Goal: Task Accomplishment & Management: Manage account settings

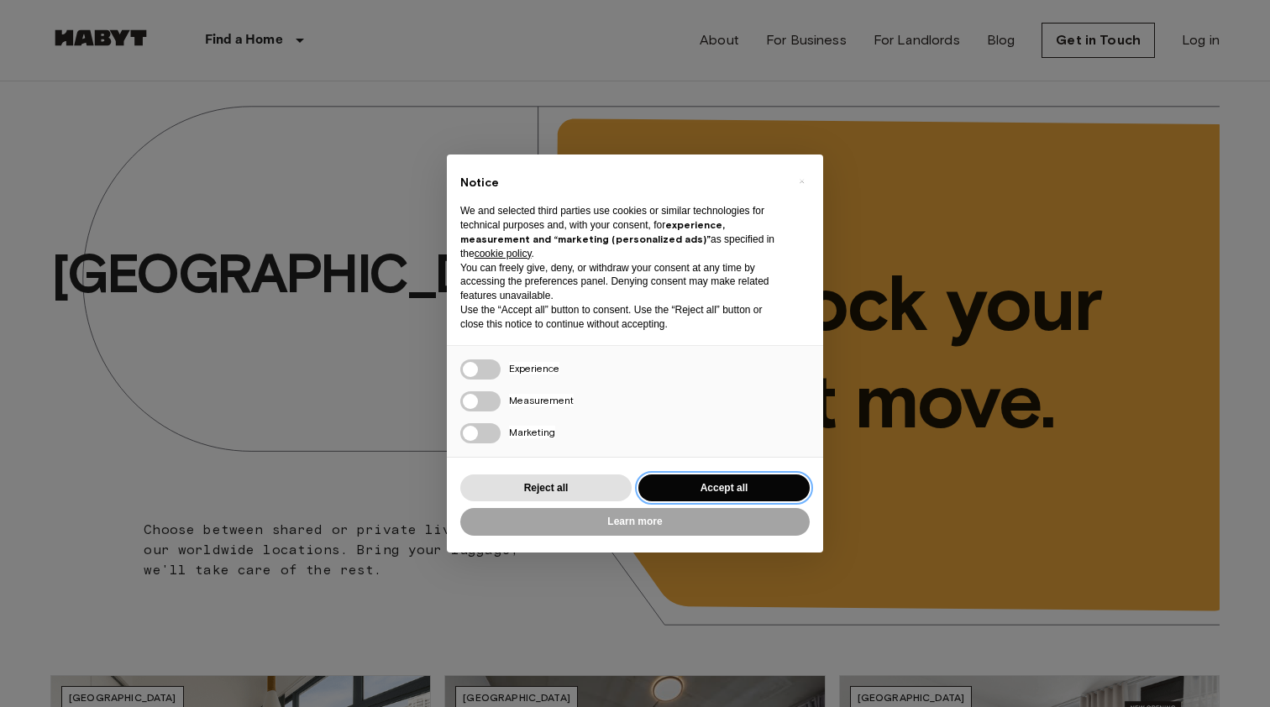
click at [754, 485] on button "Accept all" at bounding box center [723, 489] width 171 height 28
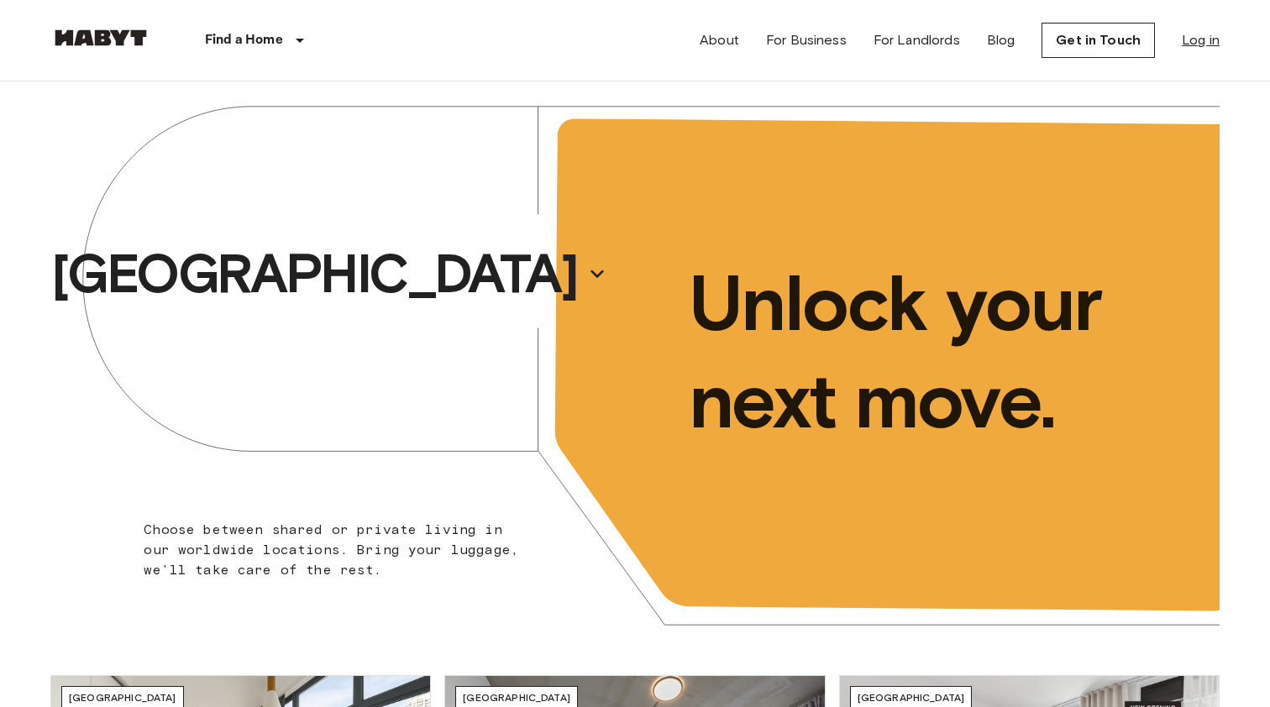
click at [1195, 34] on link "Log in" at bounding box center [1201, 40] width 38 height 20
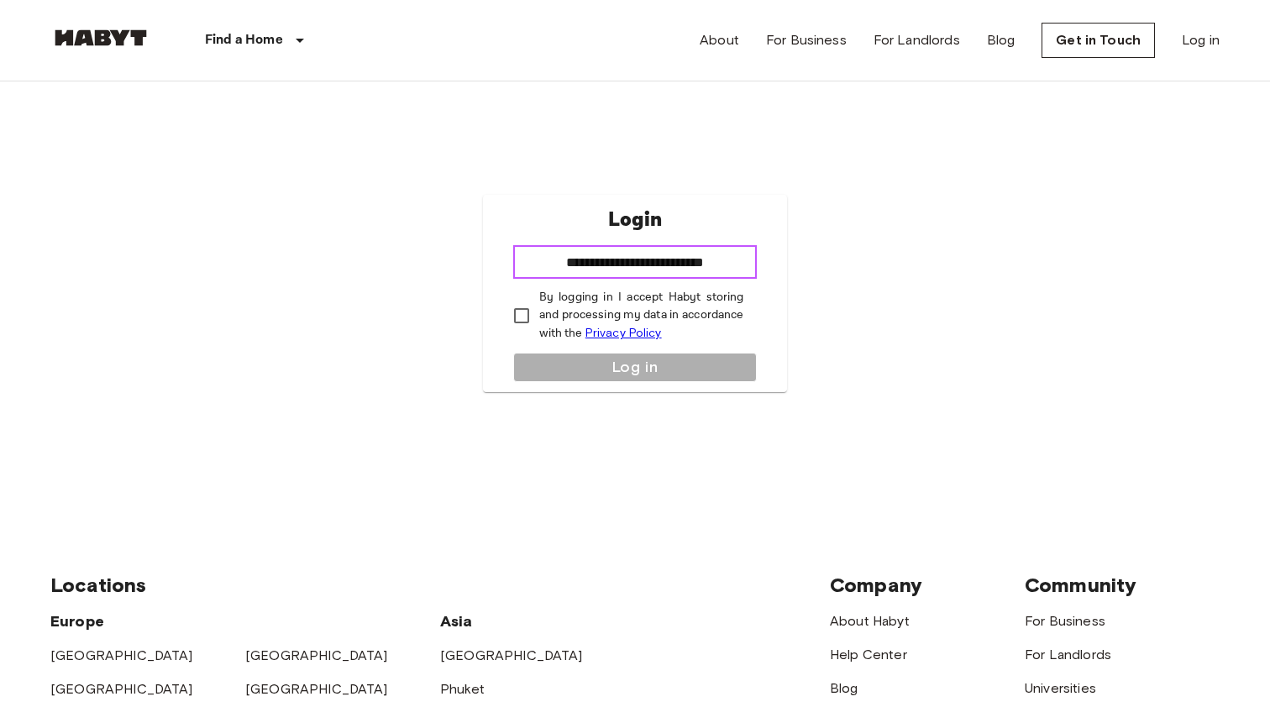
type input "**********"
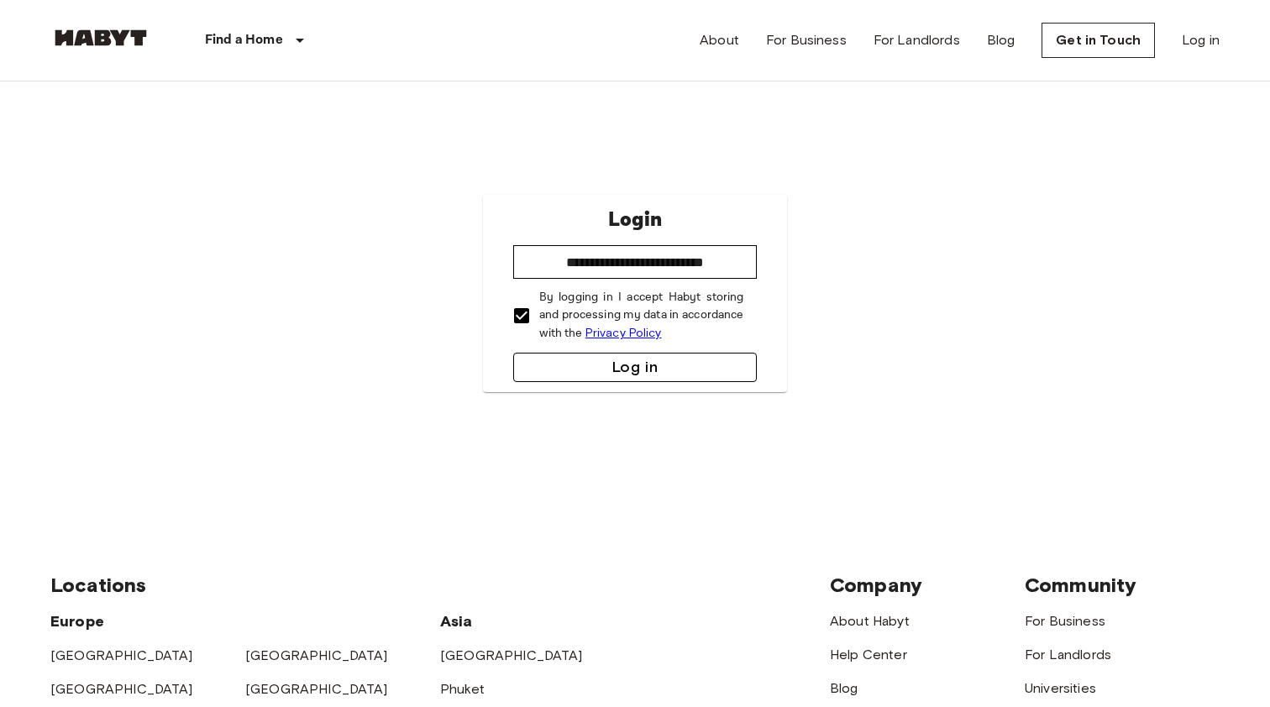
click at [559, 366] on button "Log in" at bounding box center [635, 367] width 244 height 29
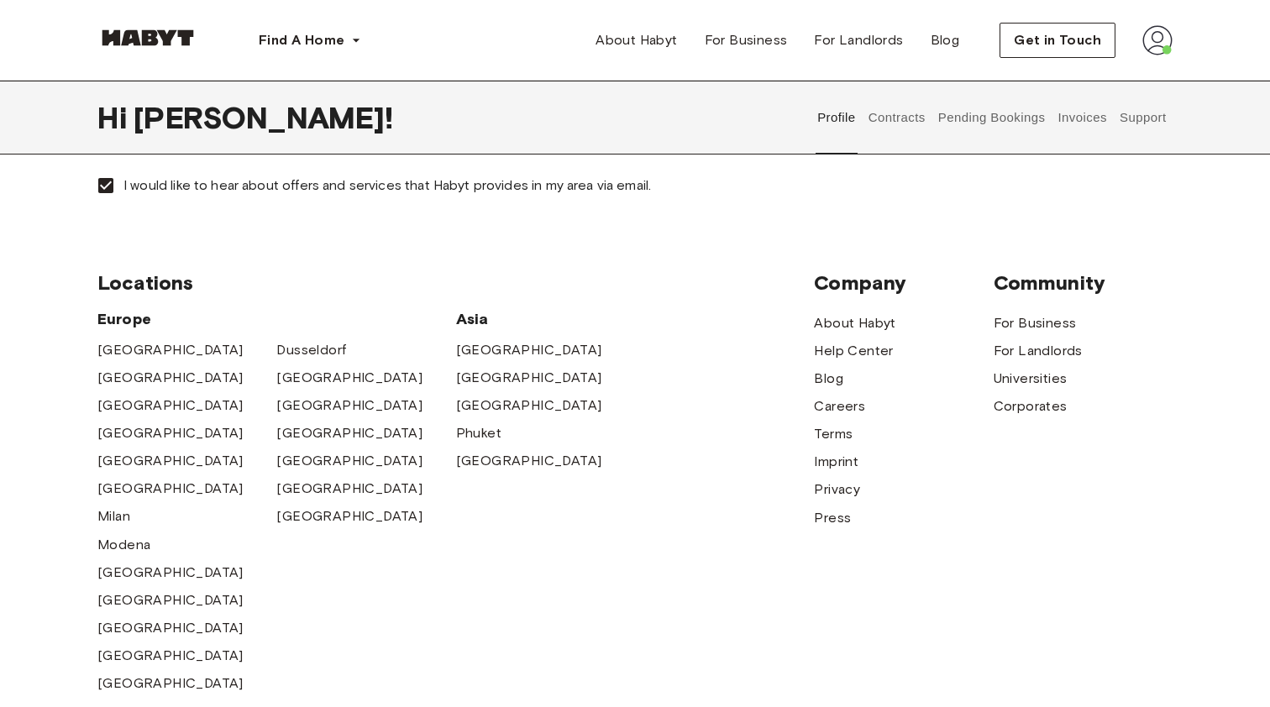
scroll to position [706, 0]
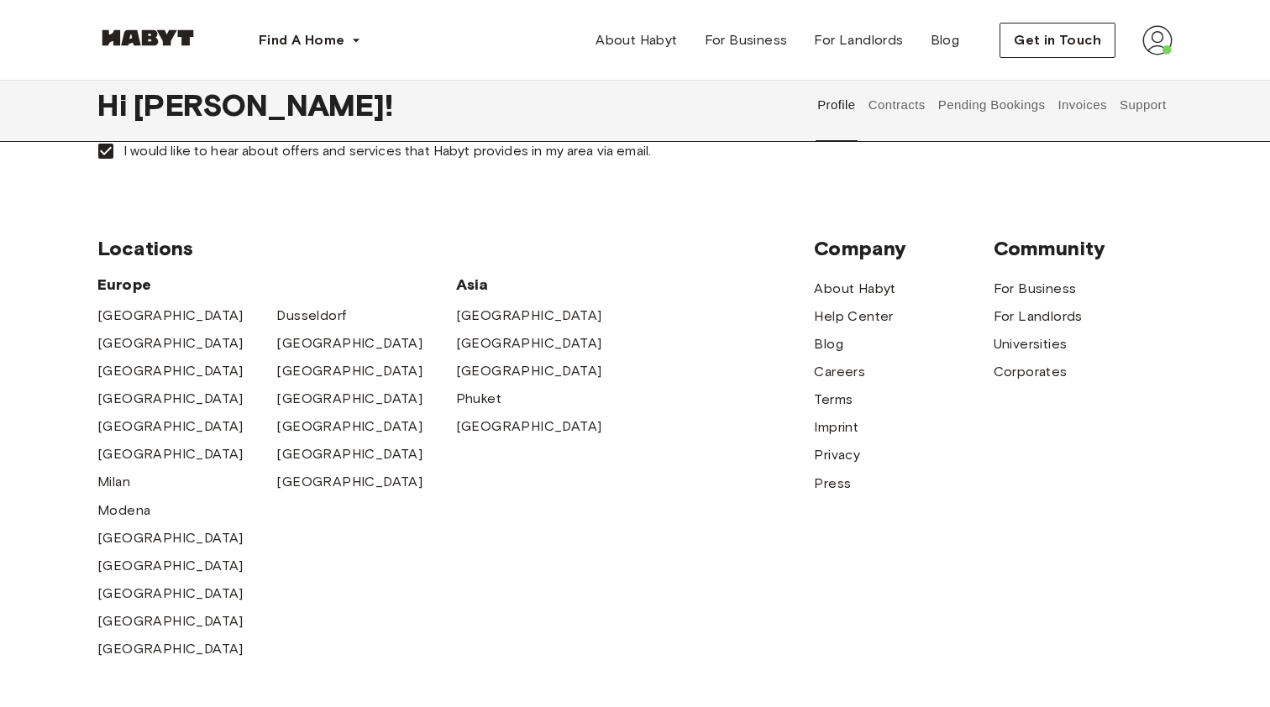
click at [1128, 102] on button "Support" at bounding box center [1142, 105] width 51 height 74
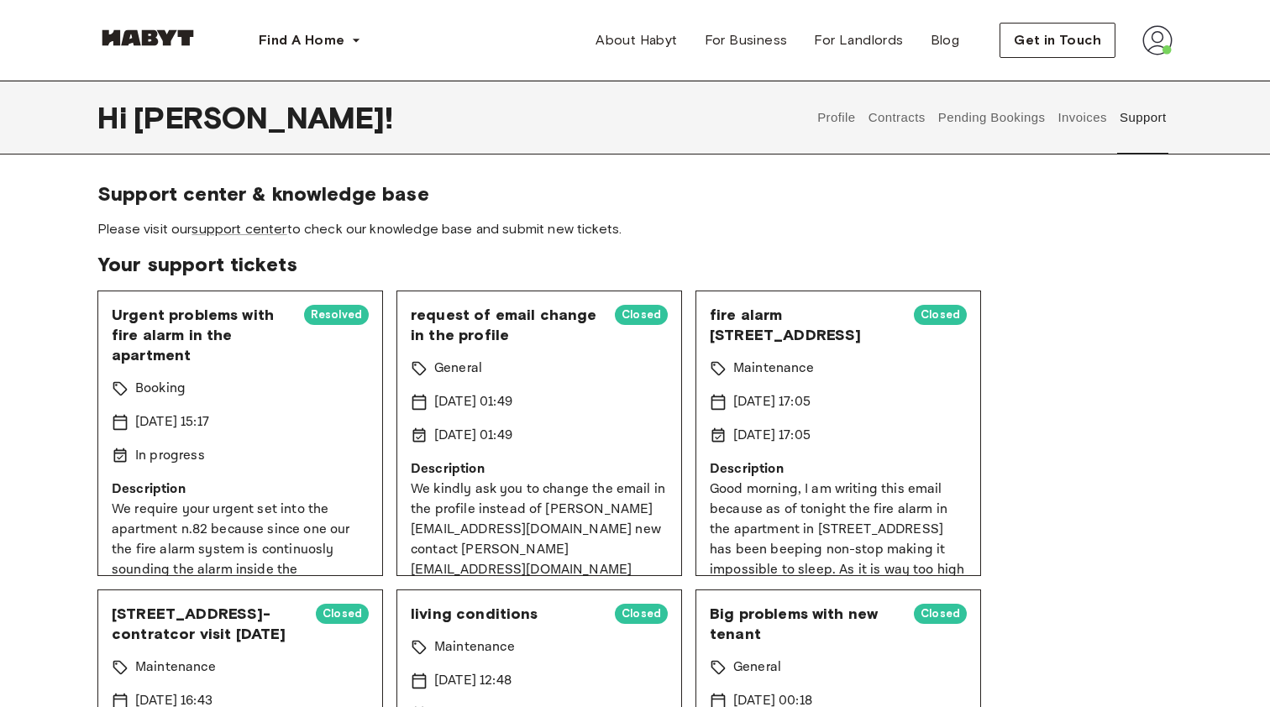
click at [1093, 118] on button "Invoices" at bounding box center [1082, 118] width 53 height 74
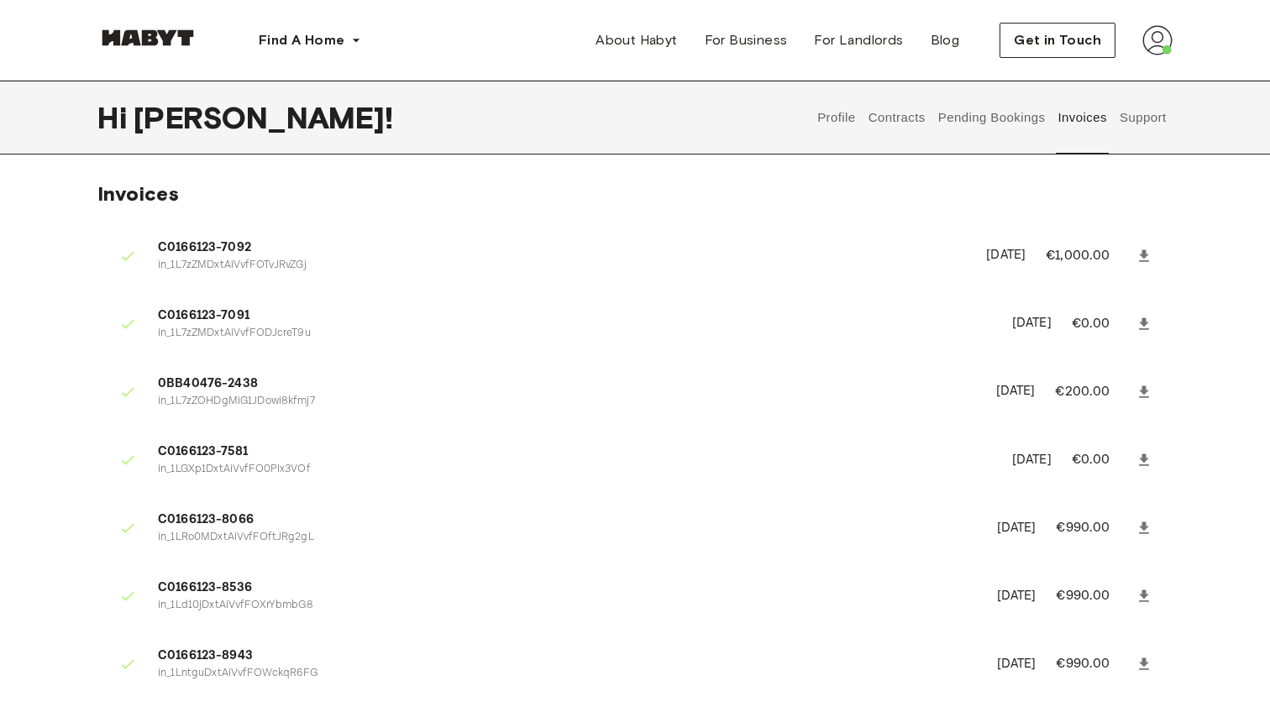
click at [1160, 43] on img at bounding box center [1157, 40] width 30 height 30
click at [1121, 76] on span "Profile" at bounding box center [1106, 79] width 42 height 20
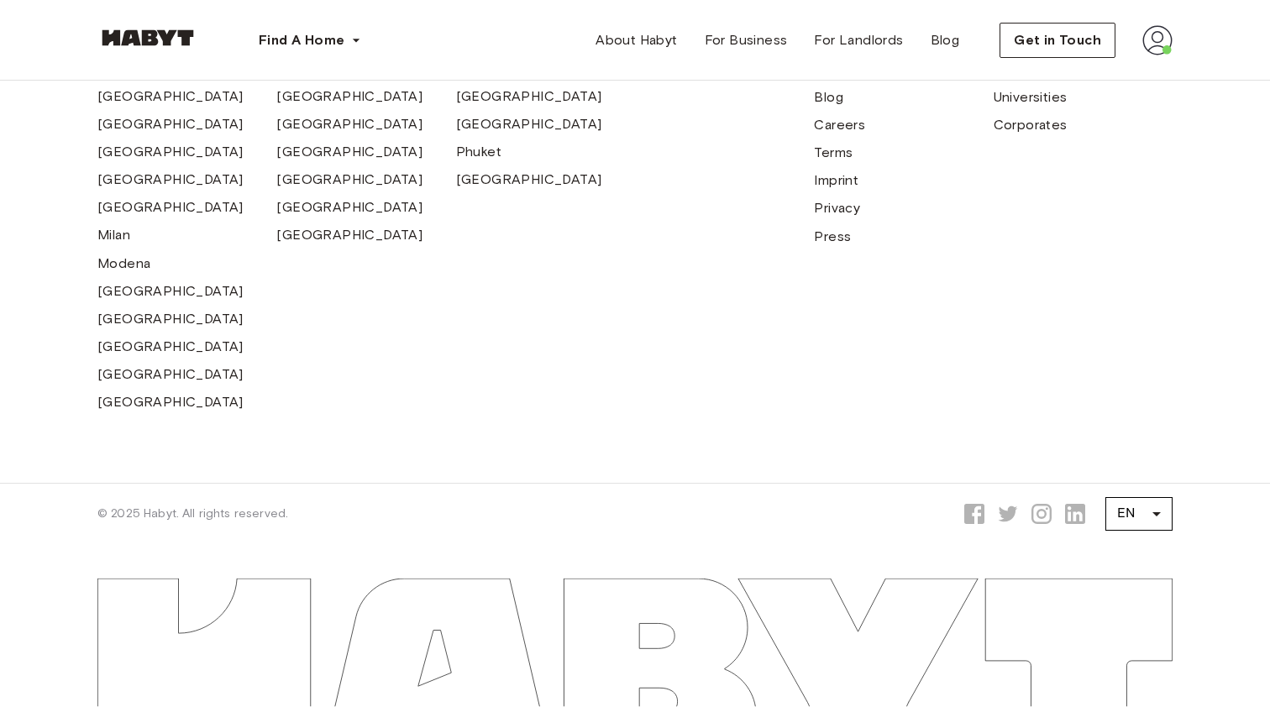
scroll to position [953, 0]
click at [1046, 36] on span "Get in Touch" at bounding box center [1057, 40] width 87 height 20
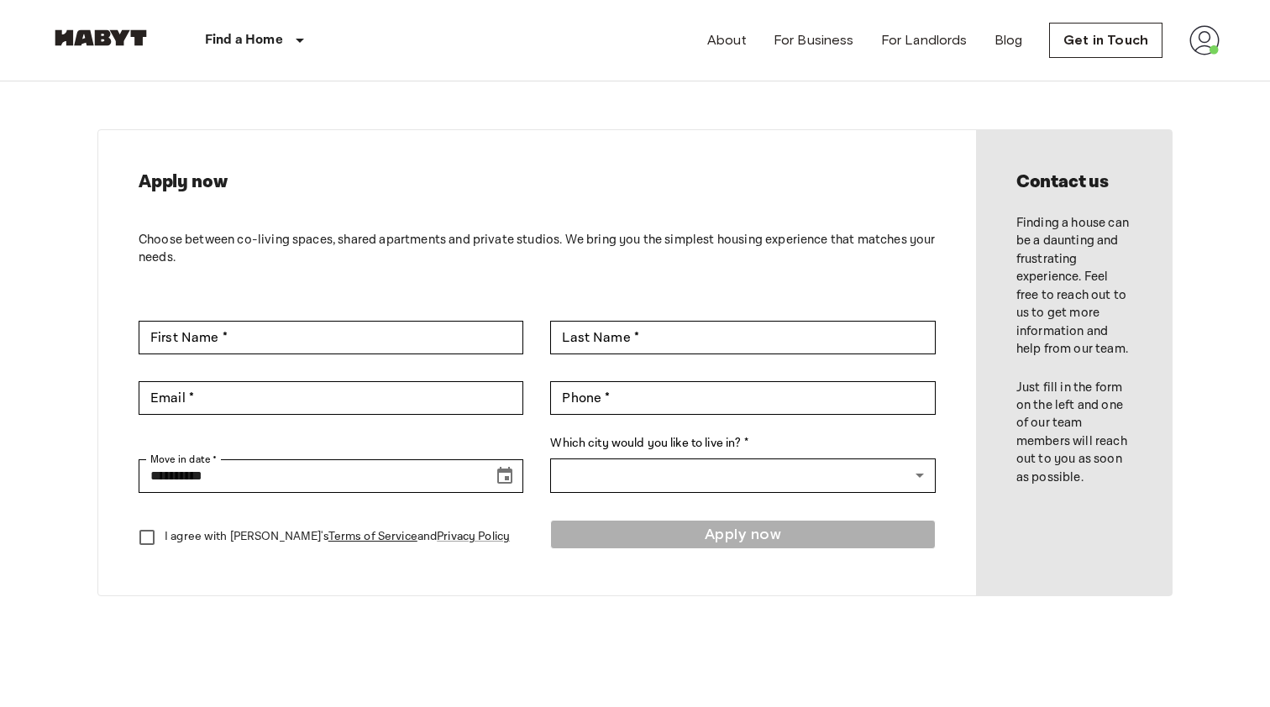
scroll to position [15, 0]
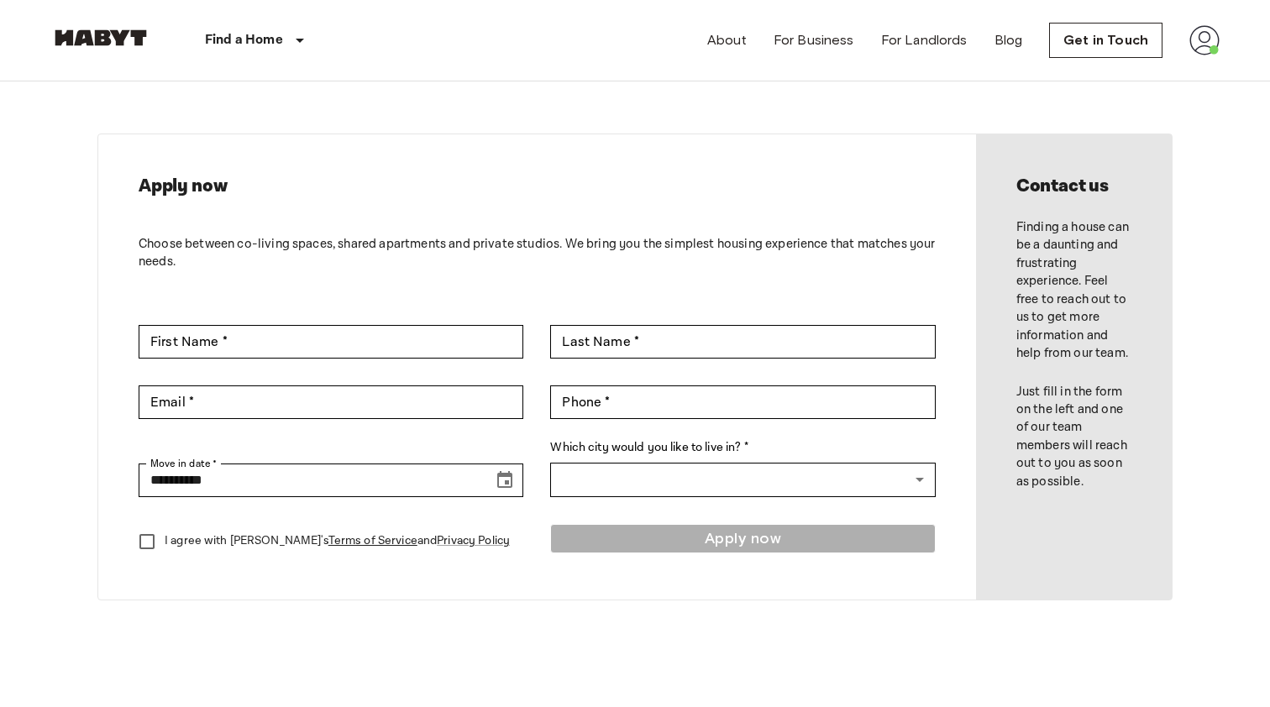
click at [1075, 186] on h2 "Contact us" at bounding box center [1073, 187] width 115 height 24
click at [1210, 29] on img at bounding box center [1204, 40] width 30 height 30
click at [1148, 81] on li "Profile" at bounding box center [1173, 70] width 168 height 30
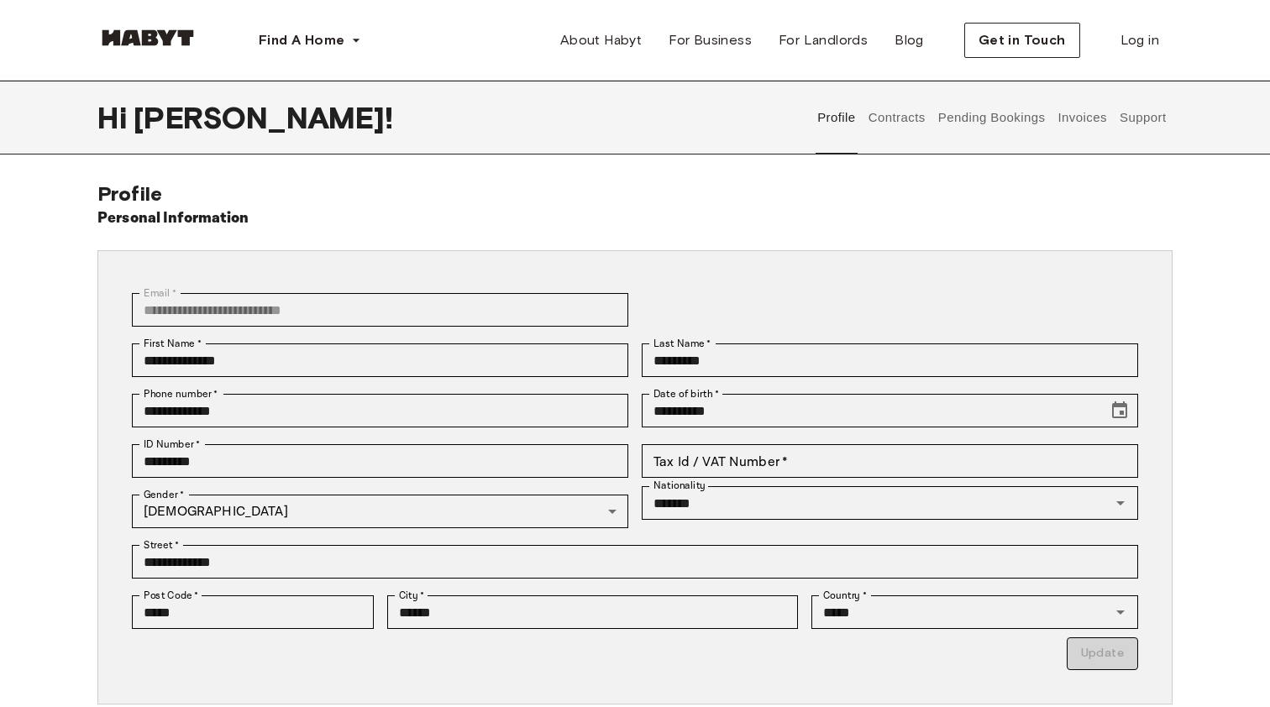
click at [897, 126] on button "Contracts" at bounding box center [896, 118] width 61 height 74
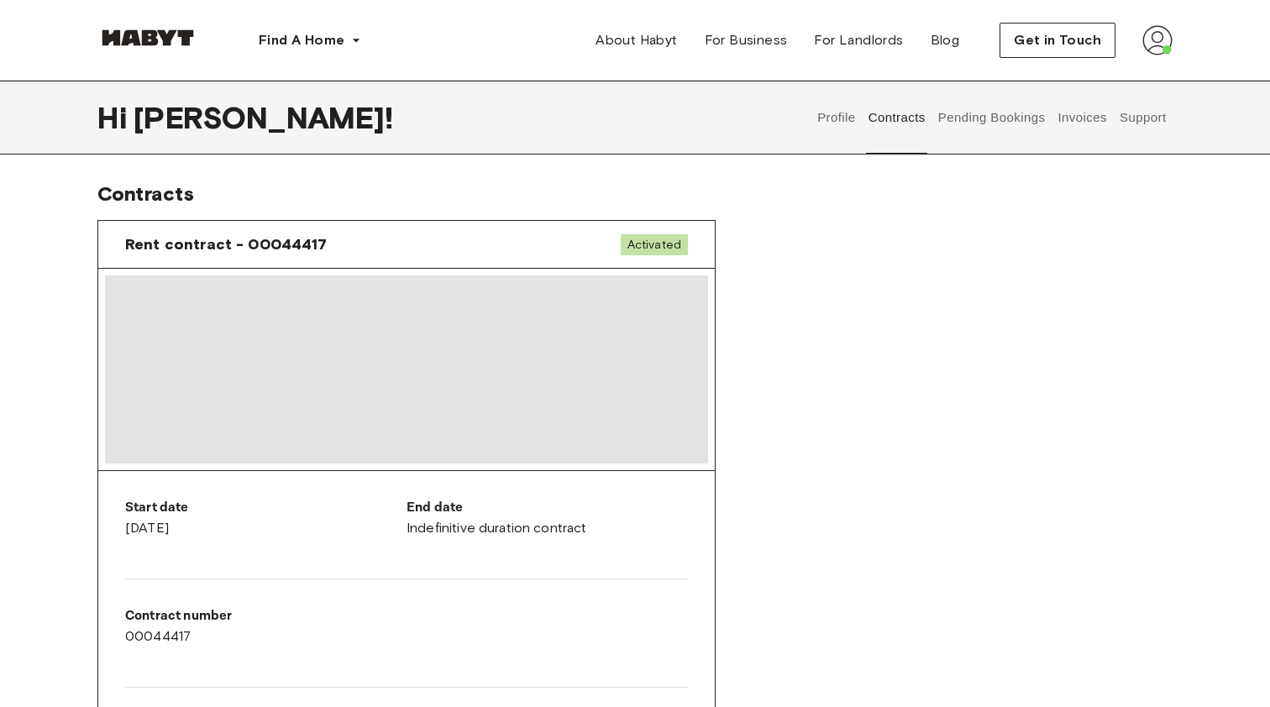
click at [987, 109] on button "Pending Bookings" at bounding box center [992, 118] width 112 height 74
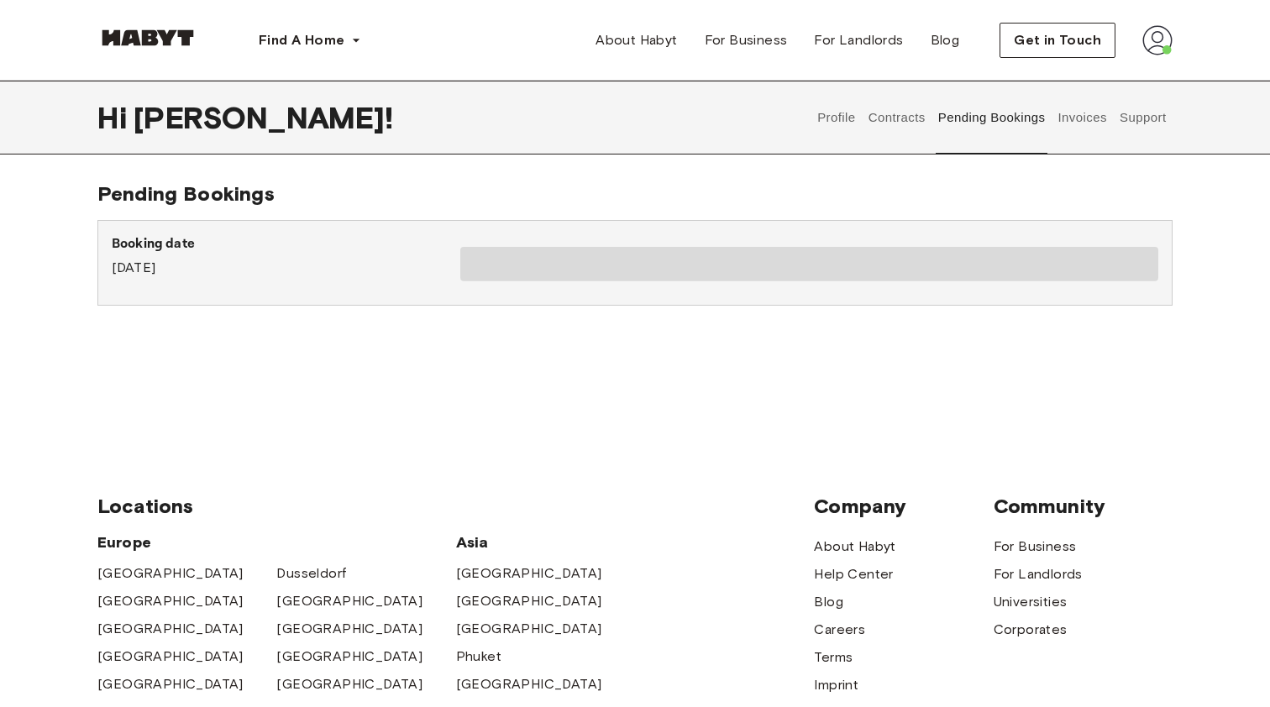
click at [1067, 119] on button "Invoices" at bounding box center [1082, 118] width 53 height 74
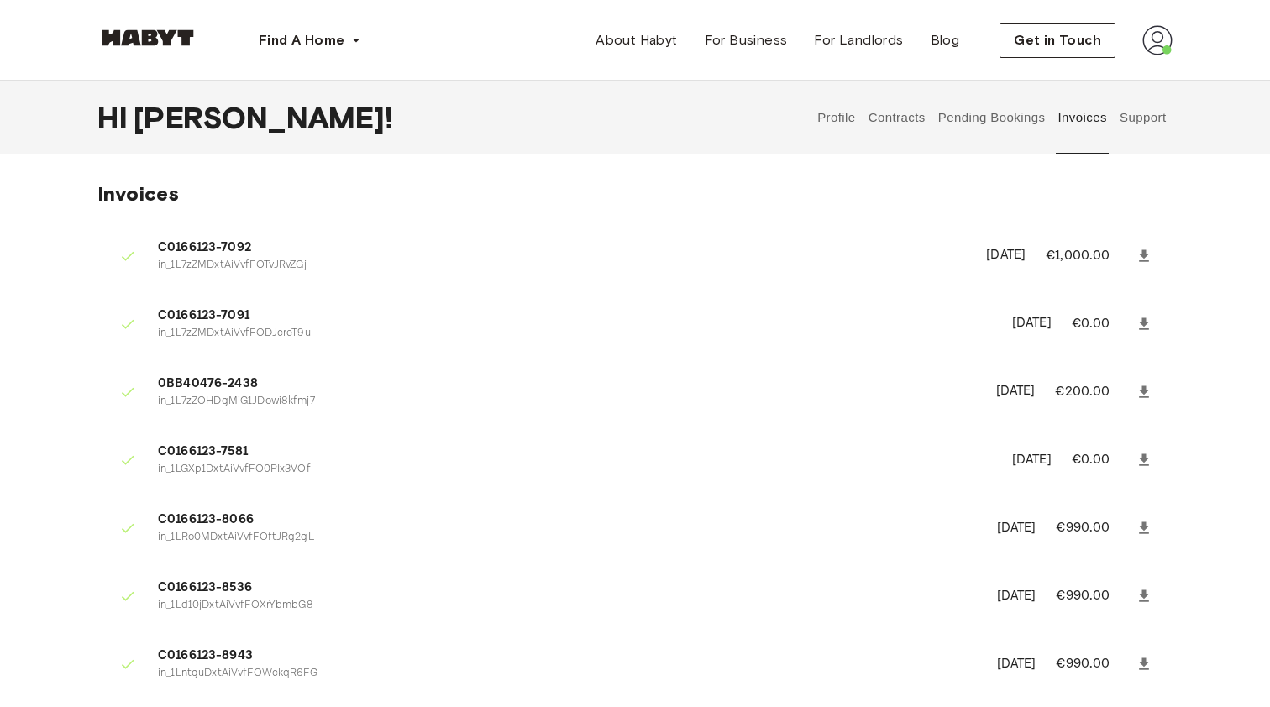
click at [1135, 125] on button "Support" at bounding box center [1142, 118] width 51 height 74
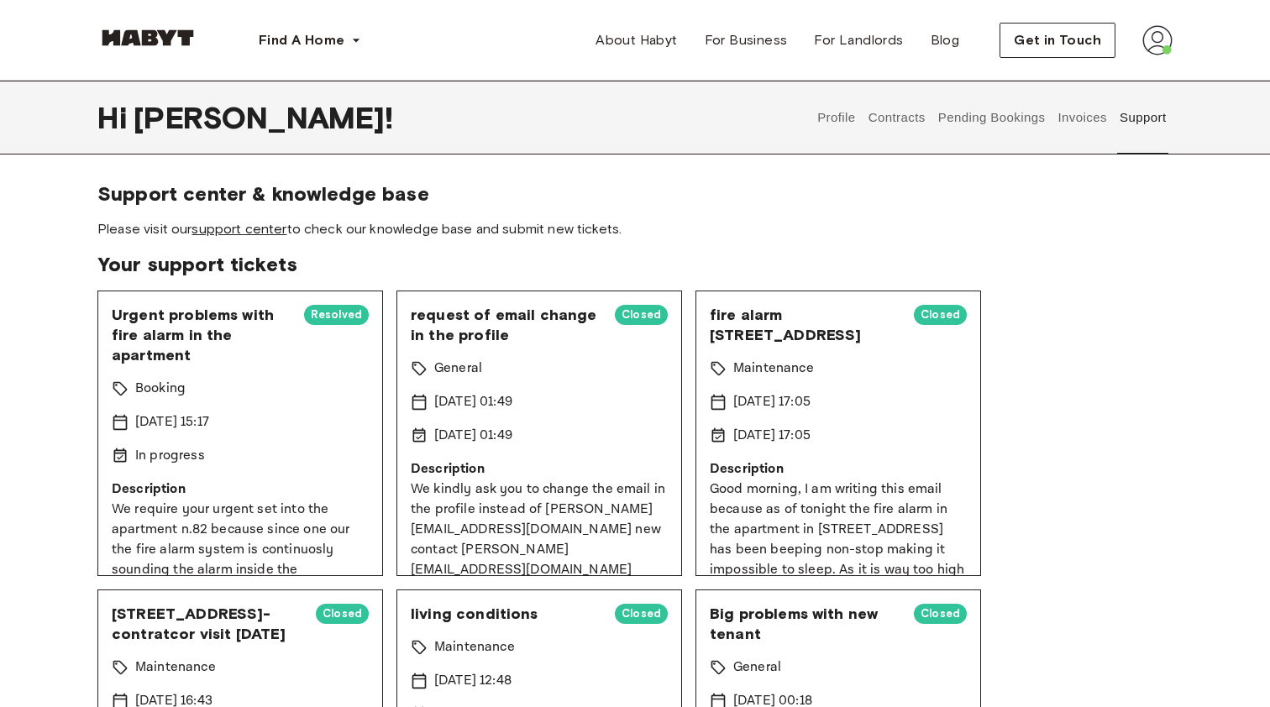
click at [255, 231] on link "support center" at bounding box center [239, 229] width 95 height 16
